Goal: Task Accomplishment & Management: Complete application form

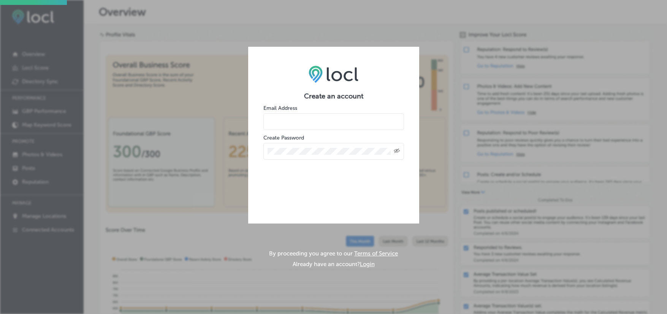
click at [296, 127] on input "email" at bounding box center [333, 121] width 141 height 17
type input "steven@summitdistillers.com"
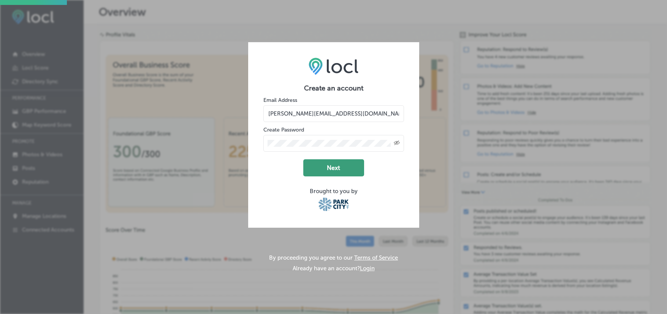
click at [335, 166] on button "Next" at bounding box center [333, 167] width 61 height 17
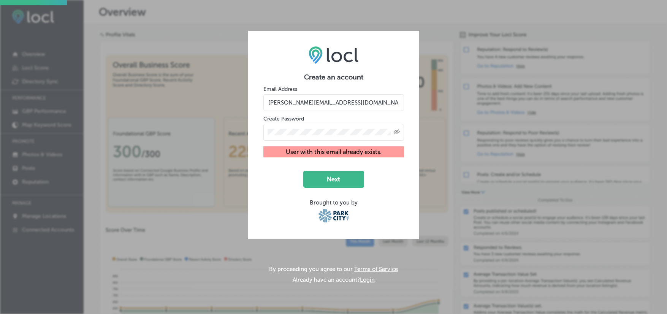
click at [356, 5] on div "Create an account Email Address steven@summitdistillers.com Create Password Cre…" at bounding box center [333, 157] width 667 height 314
click at [357, 13] on div "Create an account Email Address steven@summitdistillers.com Create Password Cre…" at bounding box center [333, 157] width 667 height 314
click at [323, 174] on button "Next" at bounding box center [333, 179] width 61 height 17
click at [343, 99] on input "[PERSON_NAME][EMAIL_ADDRESS][DOMAIN_NAME]" at bounding box center [333, 102] width 141 height 17
click at [302, 58] on div "Create an account Email Address steven@summitdistillers.com Create Password Cre…" at bounding box center [333, 135] width 171 height 208
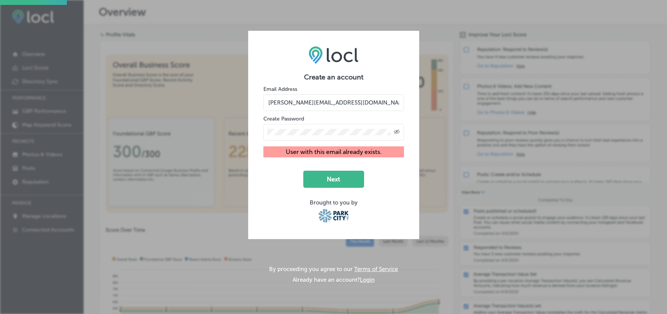
click at [194, 16] on div "Create an account Email Address steven@summitdistillers.com Create Password Cre…" at bounding box center [333, 157] width 667 height 314
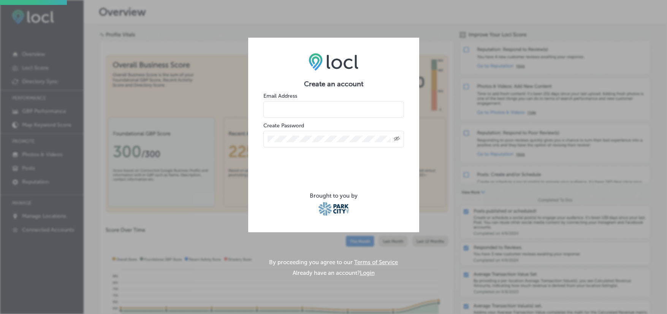
click at [363, 275] on button "Login" at bounding box center [367, 272] width 15 height 7
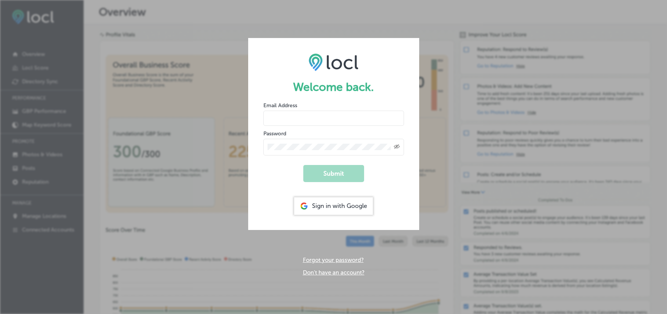
click at [296, 115] on input "email" at bounding box center [333, 118] width 141 height 15
type input "[PERSON_NAME][EMAIL_ADDRESS][DOMAIN_NAME]"
click at [313, 150] on div "Created with Sketch." at bounding box center [333, 147] width 141 height 17
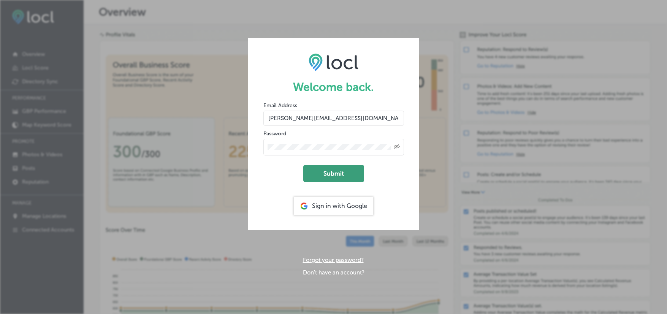
click at [321, 174] on button "Submit" at bounding box center [333, 173] width 61 height 17
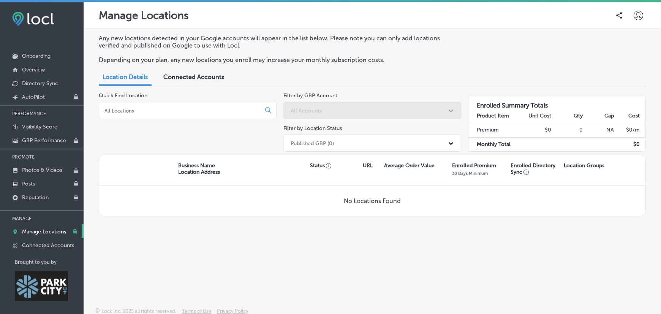
click at [187, 79] on span "Connected Accounts" at bounding box center [193, 76] width 61 height 7
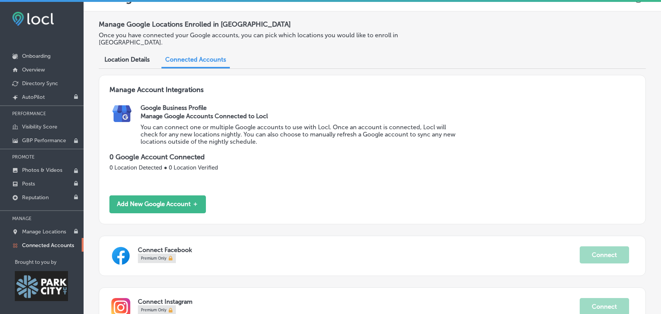
scroll to position [62, 0]
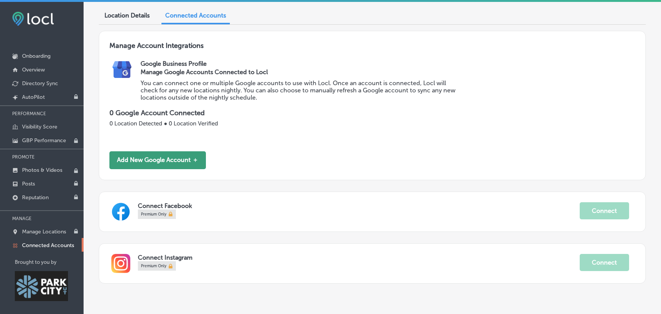
click at [160, 151] on button "Add New Google Account ＋" at bounding box center [157, 160] width 96 height 18
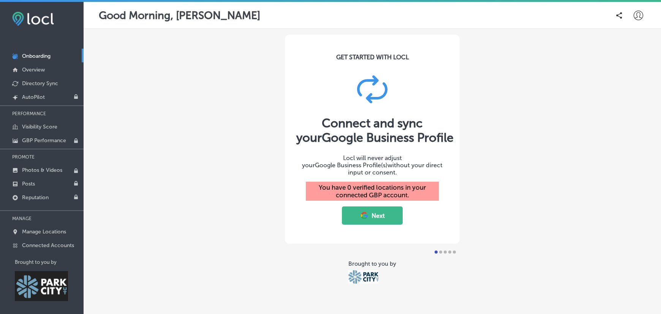
click at [369, 206] on button "Next" at bounding box center [372, 215] width 61 height 18
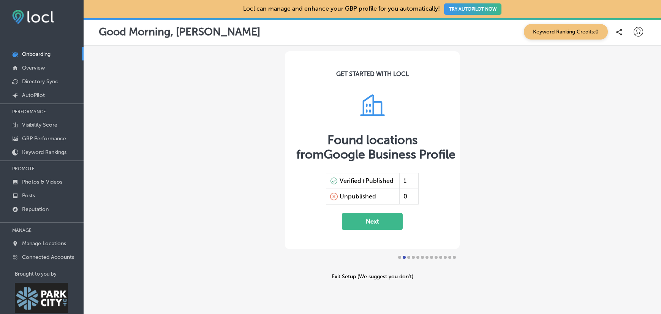
click at [363, 222] on button "Next" at bounding box center [372, 221] width 61 height 17
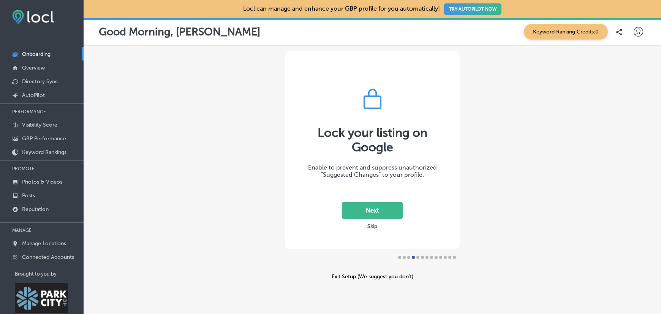
click at [387, 212] on button "Next" at bounding box center [372, 210] width 61 height 17
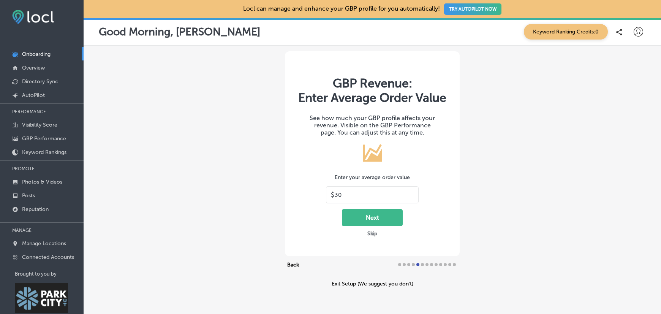
click at [356, 199] on div "$ 30" at bounding box center [372, 194] width 93 height 17
drag, startPoint x: 358, startPoint y: 197, endPoint x: 309, endPoint y: 195, distance: 49.0
click at [309, 195] on div "GBP Revenue: Enter Average Order Value See how much your GBP profile affects yo…" at bounding box center [372, 153] width 175 height 205
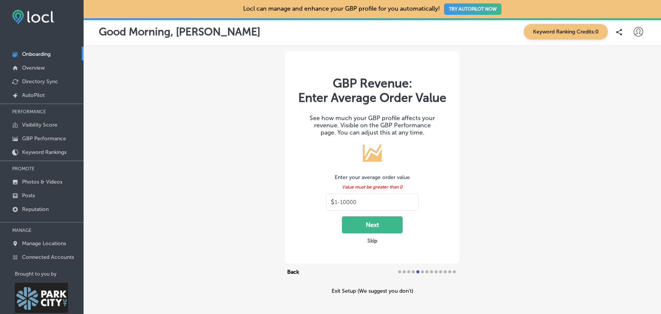
click at [304, 176] on div "Enter your average order value" at bounding box center [372, 177] width 152 height 6
click at [373, 206] on div "$" at bounding box center [372, 201] width 93 height 17
drag, startPoint x: 369, startPoint y: 202, endPoint x: 417, endPoint y: 199, distance: 48.3
click at [417, 199] on div "GBP Revenue: Enter Average Order Value See how much your GBP profile affects yo…" at bounding box center [372, 157] width 175 height 212
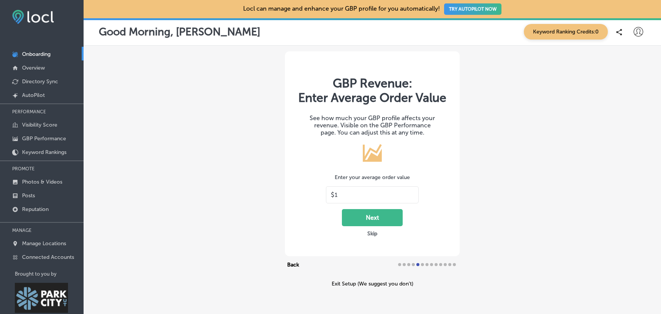
type input "1"
click at [386, 218] on button "Next" at bounding box center [372, 217] width 61 height 17
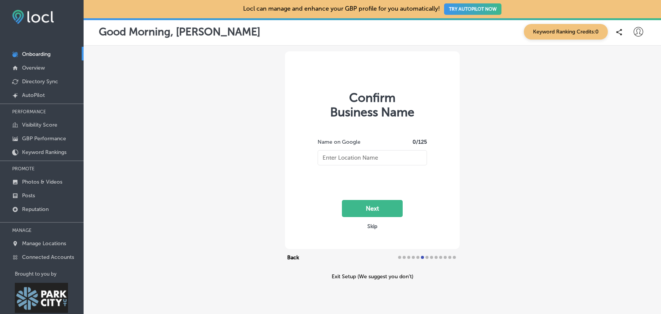
type input "Proverbial Spirits"
click at [375, 207] on button "Next" at bounding box center [372, 208] width 61 height 17
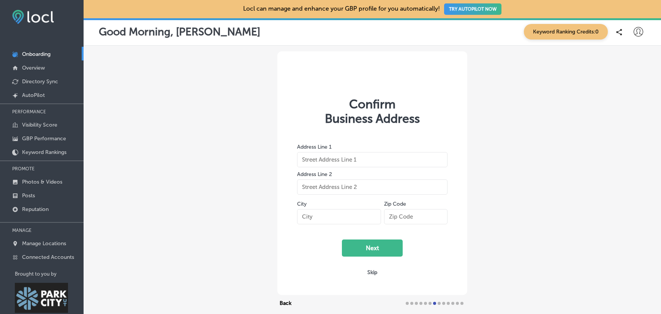
type input "4175 North Forestdale Drive #102"
type input "Park City"
type input "84098"
click at [383, 245] on button "Next" at bounding box center [372, 247] width 61 height 17
select select "US"
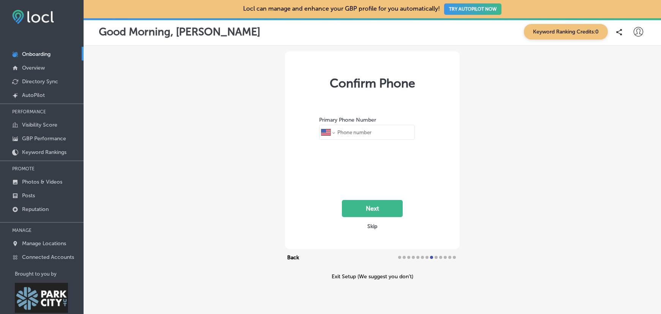
type input "+1 435 250 4477"
click at [389, 212] on button "Next" at bounding box center [372, 208] width 61 height 17
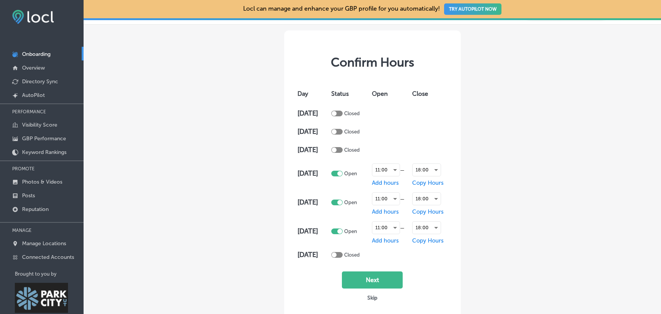
scroll to position [63, 0]
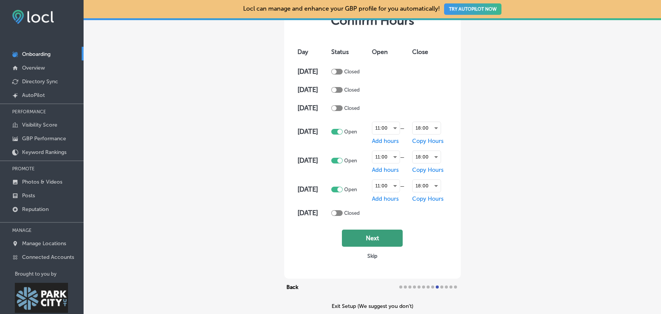
click at [382, 241] on button "Next" at bounding box center [372, 237] width 61 height 17
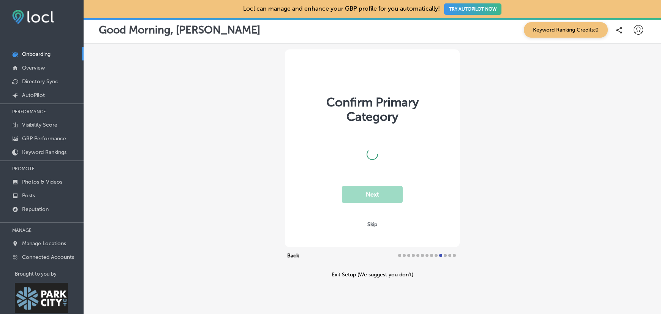
scroll to position [8, 0]
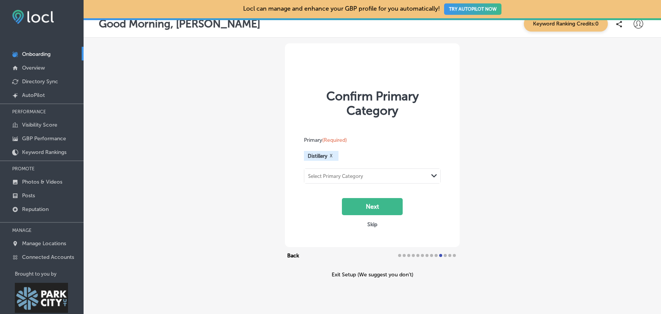
click at [370, 175] on div "Select Primary Category" at bounding box center [366, 176] width 124 height 10
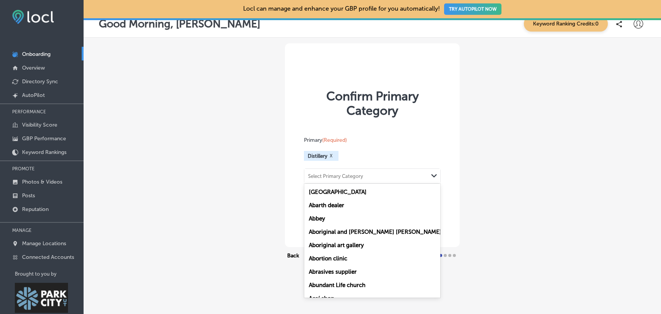
click at [370, 175] on div "Select Primary Category" at bounding box center [366, 176] width 124 height 10
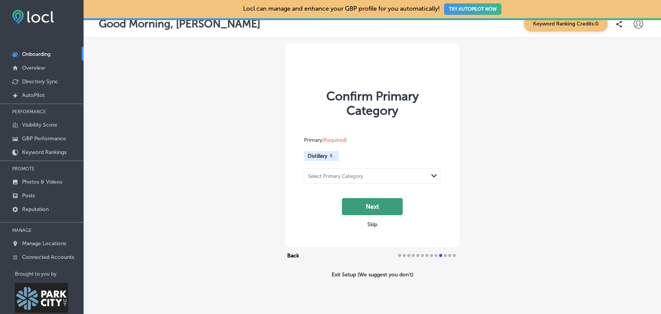
click at [366, 206] on button "Next" at bounding box center [372, 206] width 61 height 17
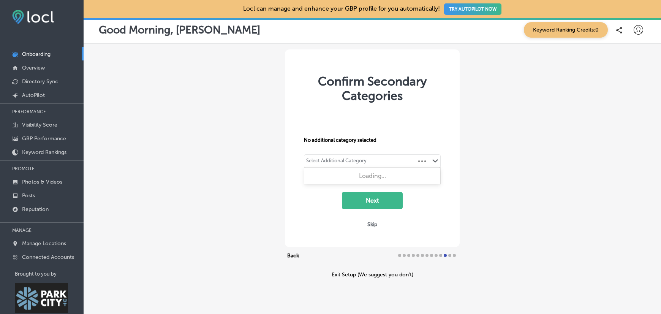
click at [370, 162] on div "Select Additional Category Path Created with Sketch." at bounding box center [372, 161] width 136 height 13
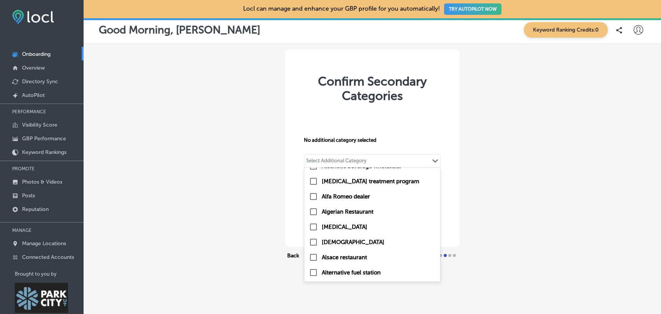
scroll to position [1283, 0]
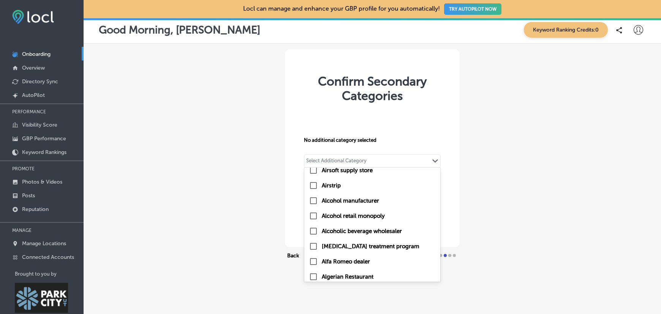
click at [346, 201] on label "Alcohol manufacturer" at bounding box center [350, 200] width 57 height 7
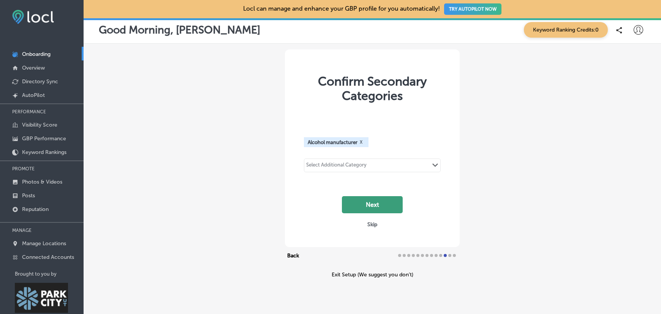
click at [375, 202] on button "Next" at bounding box center [372, 204] width 61 height 17
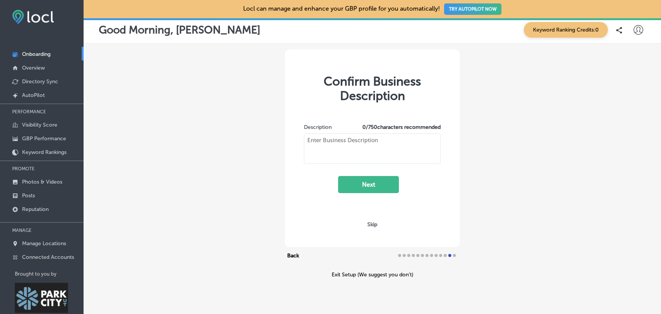
type textarea "Small Batch Distillery creating spirits from local ingredients. Since 2021"
click at [369, 185] on button "Next" at bounding box center [368, 184] width 61 height 17
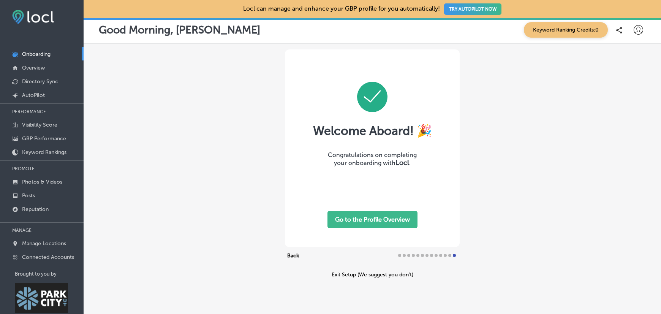
click at [375, 220] on button "Go to the Profile Overview" at bounding box center [372, 219] width 90 height 17
